Goal: Complete application form

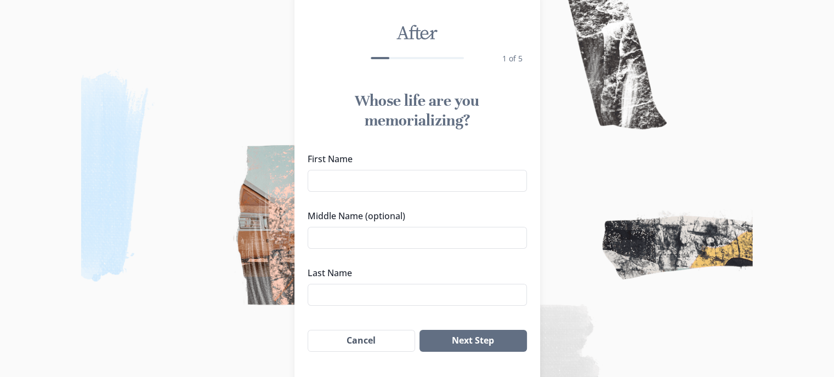
scroll to position [55, 0]
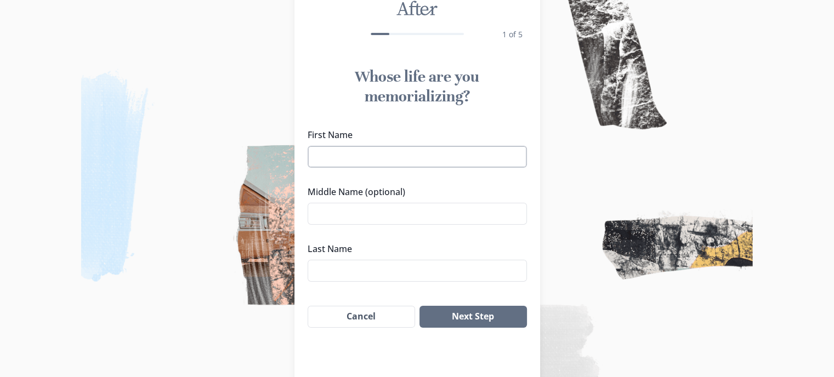
click at [364, 159] on input "First Name" at bounding box center [416, 157] width 219 height 22
type input "[PERSON_NAME]"
click at [340, 271] on input "Last Name" at bounding box center [416, 271] width 219 height 22
type input "[PERSON_NAME]"
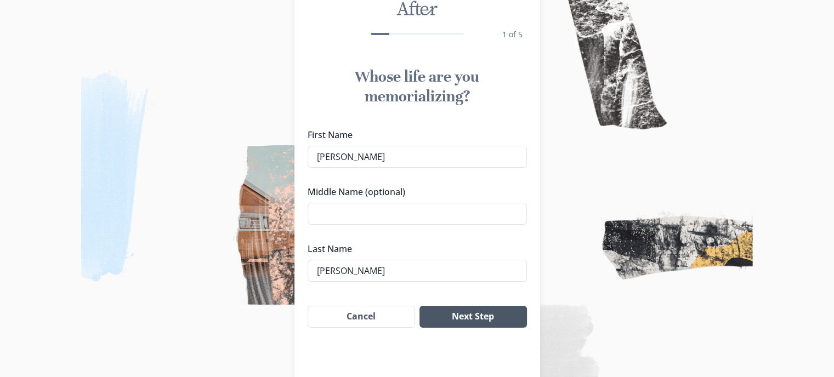
click at [470, 316] on button "Next Step" at bounding box center [472, 317] width 107 height 22
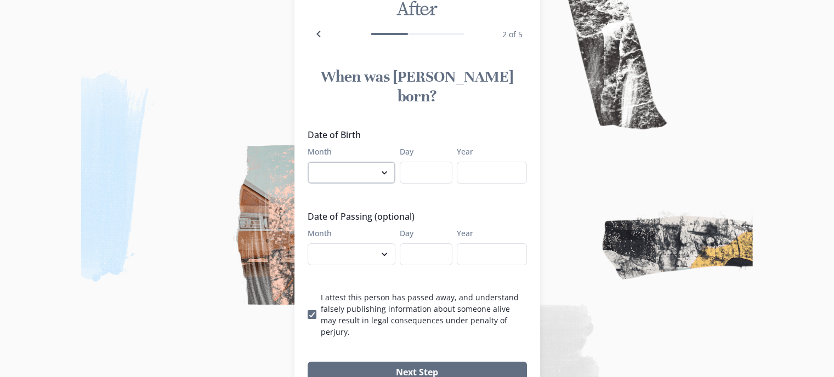
click at [392, 162] on select "January February March April May June July August September October November De…" at bounding box center [351, 173] width 88 height 22
select select "11"
click at [311, 162] on select "January February March April May June July August September October November De…" at bounding box center [351, 173] width 88 height 22
click at [423, 162] on input "Day" at bounding box center [426, 173] width 53 height 22
type input "12"
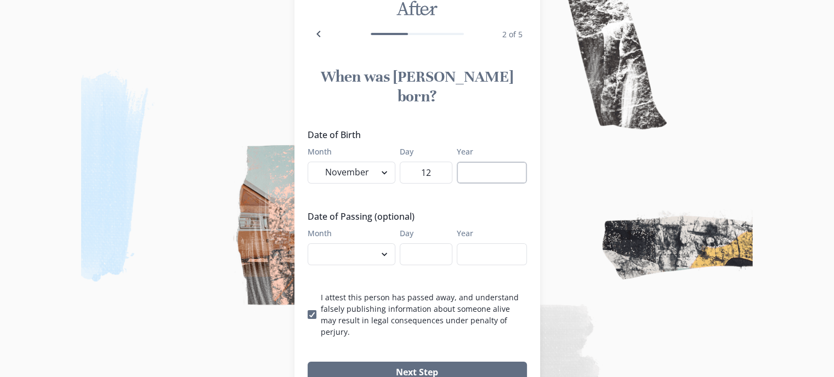
click at [472, 162] on input "Year" at bounding box center [491, 173] width 70 height 22
type input "2001"
click at [503, 243] on input "Year" at bounding box center [491, 254] width 70 height 22
type input "2024"
click at [412, 243] on input "Day" at bounding box center [426, 254] width 53 height 22
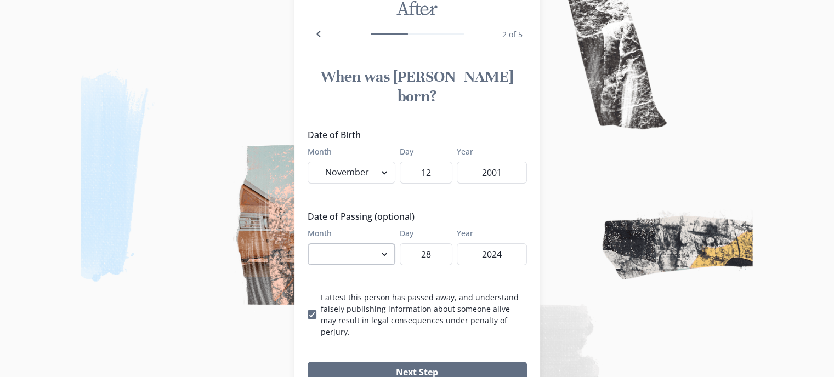
type input "28"
click at [351, 243] on select "January February March April May June July August September October November De…" at bounding box center [351, 254] width 88 height 22
select select "9"
click at [311, 243] on select "January February March April May June July August September October November De…" at bounding box center [351, 254] width 88 height 22
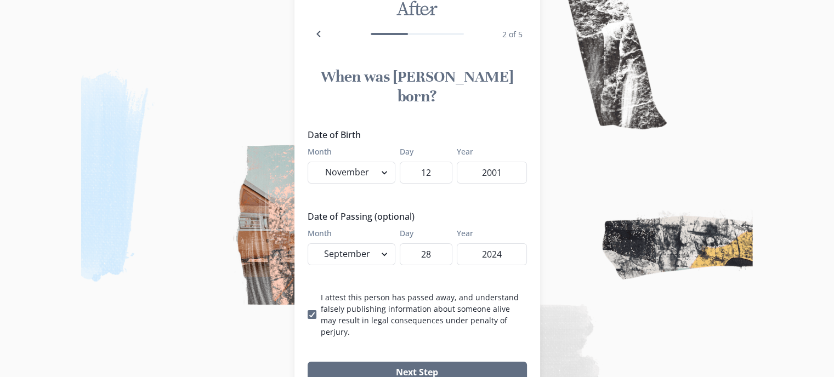
click at [399, 254] on div "Date of Birth Month January February March April May June July August September…" at bounding box center [416, 232] width 219 height 209
click at [418, 362] on button "Next Step" at bounding box center [416, 373] width 219 height 22
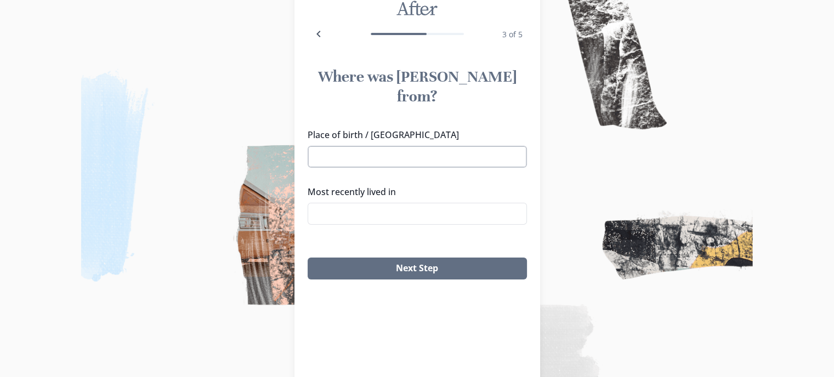
click at [382, 146] on input "Place of birth / [GEOGRAPHIC_DATA]" at bounding box center [416, 157] width 219 height 22
click at [370, 203] on input "Most recently lived in" at bounding box center [416, 214] width 219 height 22
click at [366, 212] on li "[US_STATE][GEOGRAPHIC_DATA], [GEOGRAPHIC_DATA], [GEOGRAPHIC_DATA]" at bounding box center [421, 221] width 218 height 31
type input "[US_STATE][GEOGRAPHIC_DATA], [GEOGRAPHIC_DATA], [GEOGRAPHIC_DATA]"
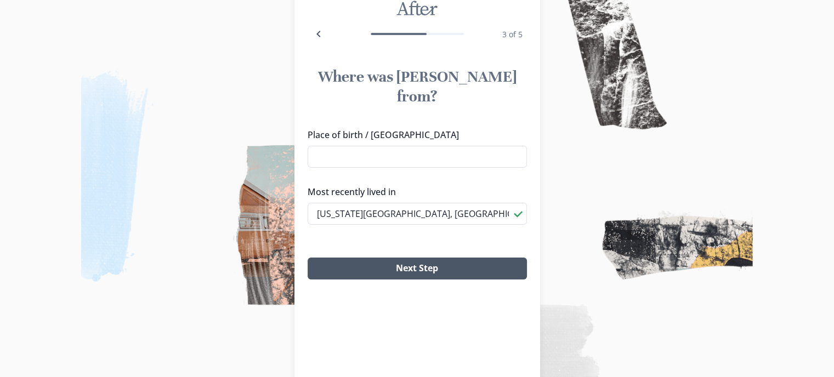
click at [413, 258] on button "Next Step" at bounding box center [416, 269] width 219 height 22
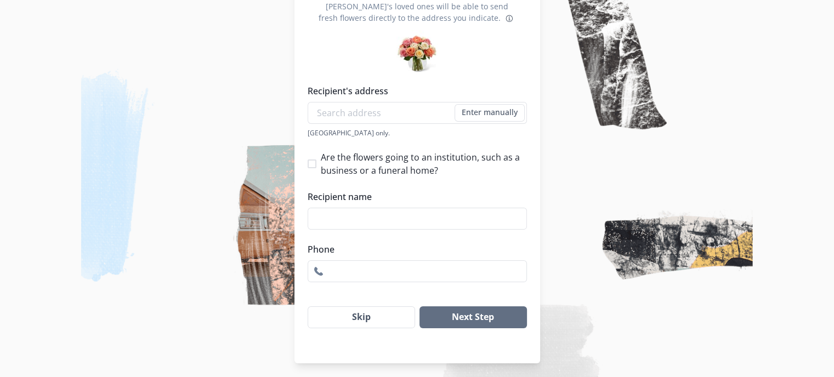
scroll to position [152, 0]
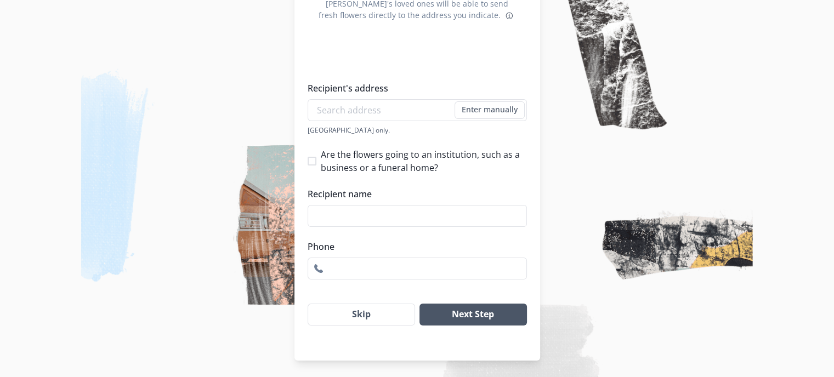
click at [473, 315] on button "Next Step" at bounding box center [472, 315] width 107 height 22
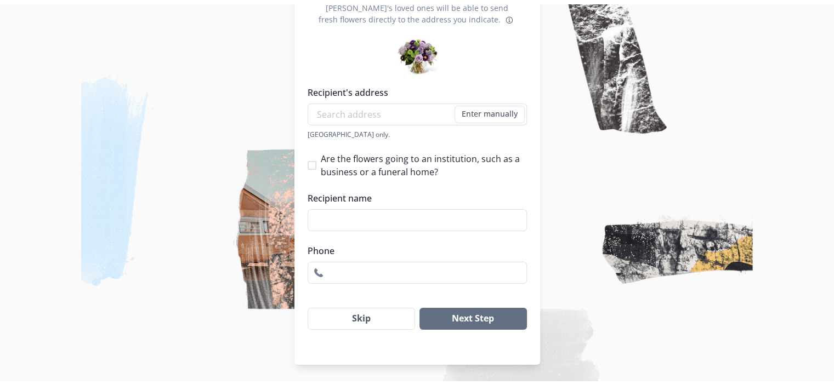
scroll to position [0, 0]
